Goal: Task Accomplishment & Management: Manage account settings

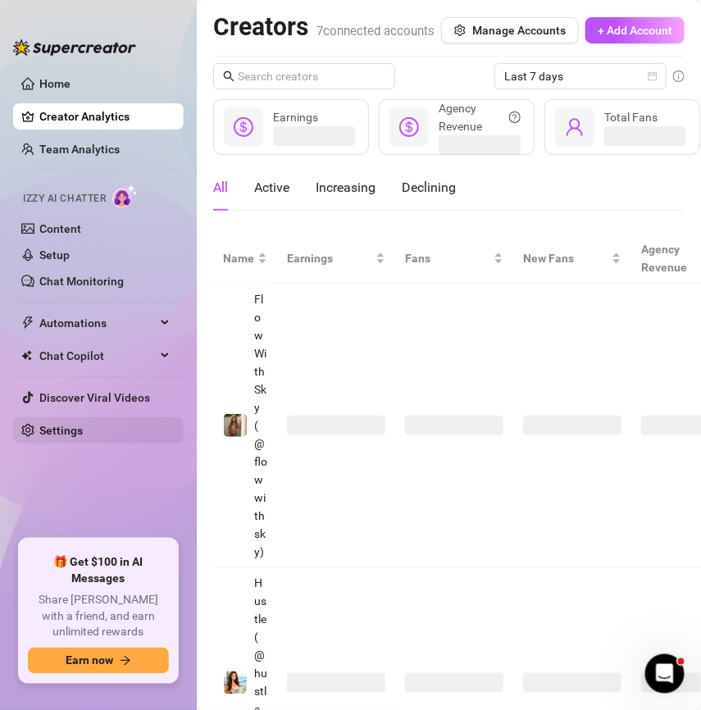
click at [83, 437] on link "Settings" at bounding box center [60, 430] width 43 height 13
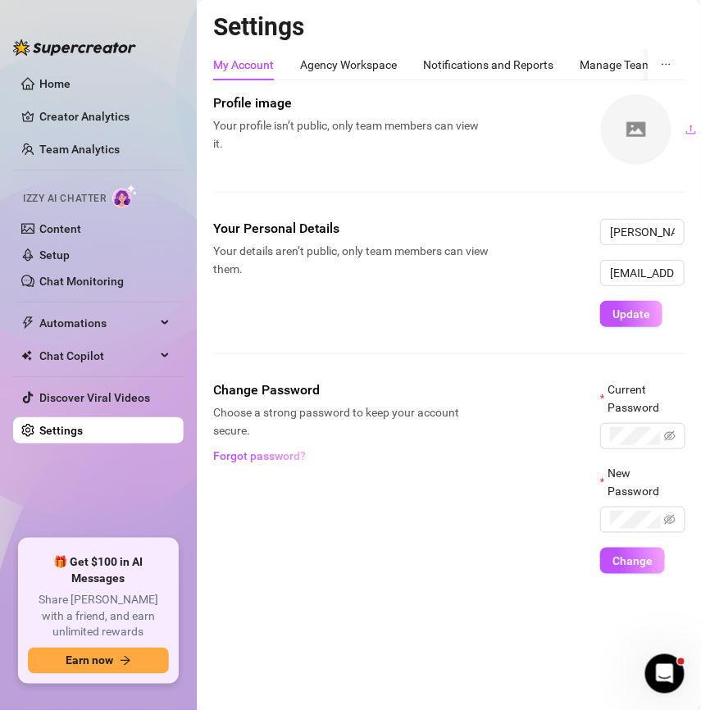
click at [579, 66] on div "My Account Agency Workspace Notifications and Reports Manage Team & Permissions…" at bounding box center [518, 64] width 611 height 31
click at [585, 63] on div "Manage Team & Permissions" at bounding box center [571, 65] width 147 height 18
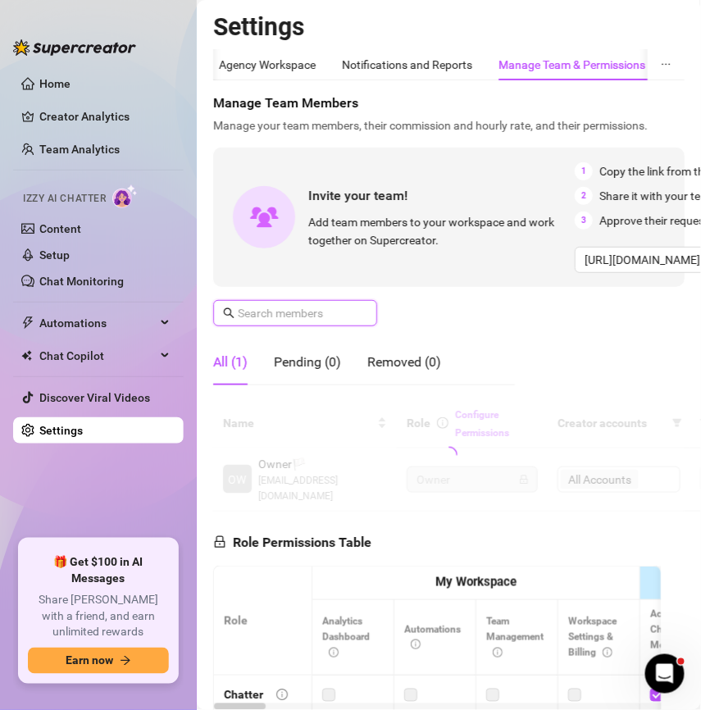
click at [297, 318] on input "text" at bounding box center [296, 313] width 116 height 18
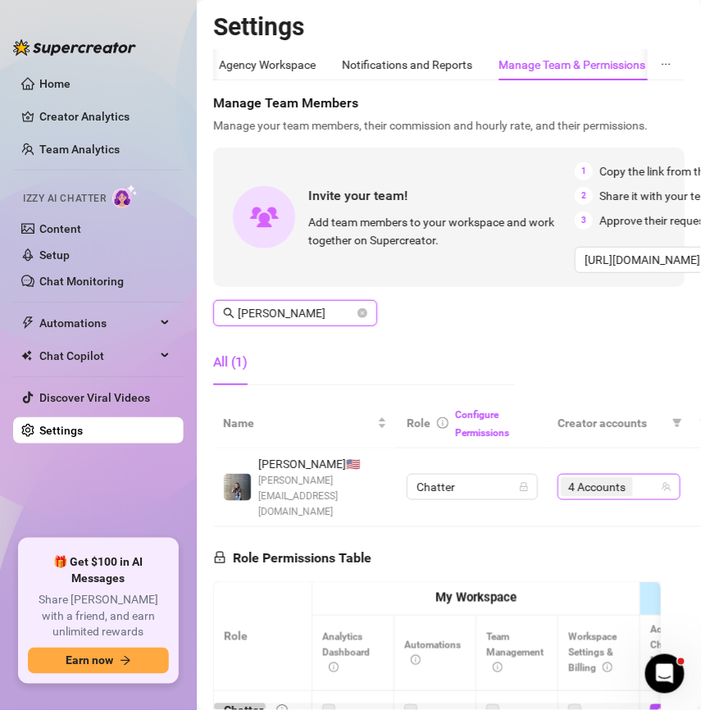
click at [584, 478] on span "4 Accounts" at bounding box center [596, 487] width 57 height 18
type input "[PERSON_NAME]"
